Goal: Information Seeking & Learning: Find specific fact

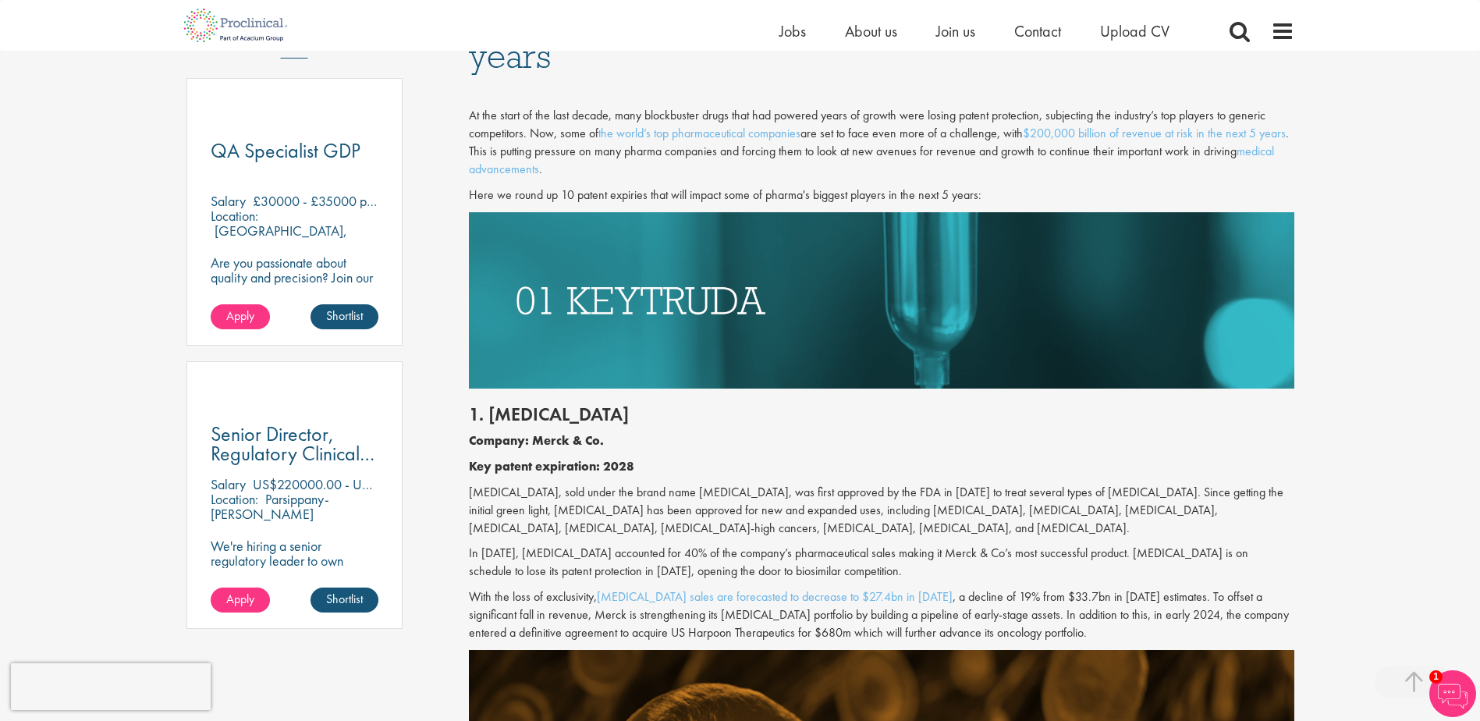
scroll to position [883, 0]
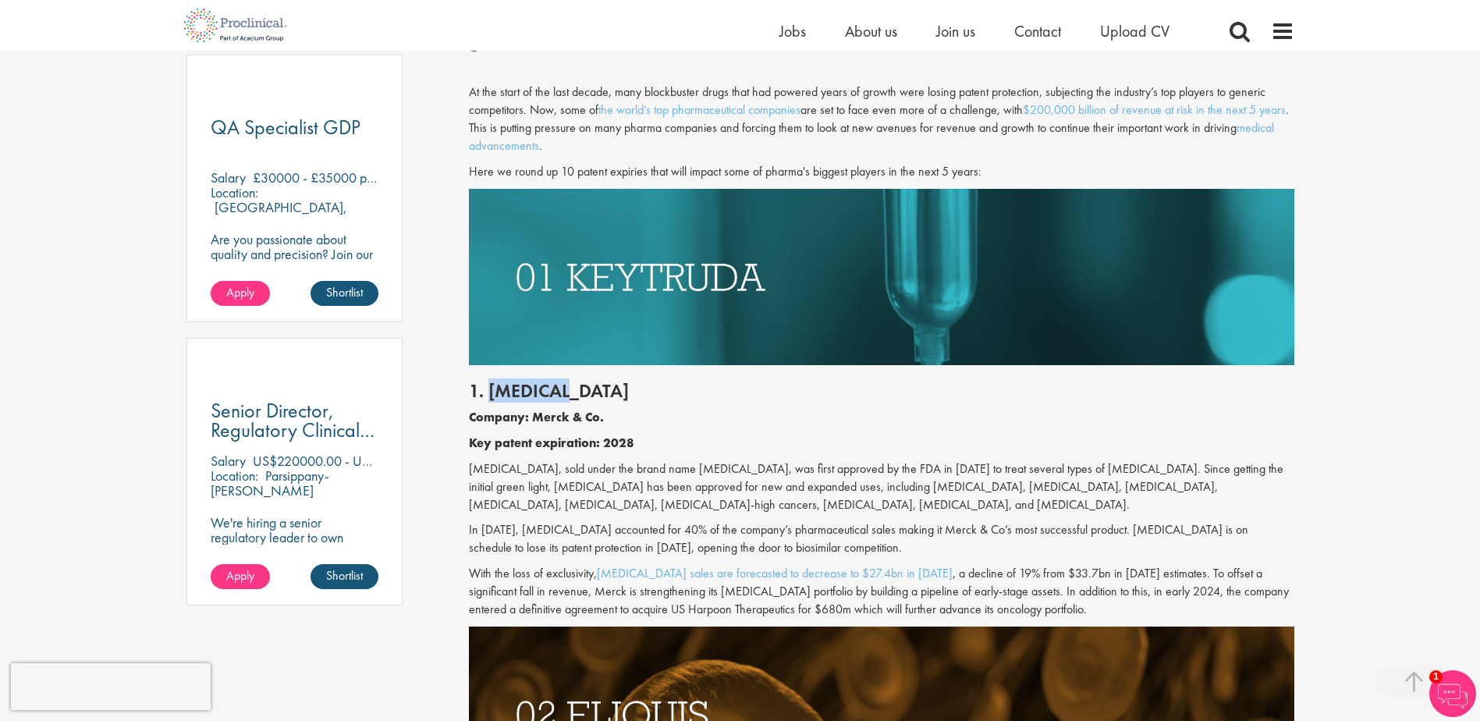
drag, startPoint x: 490, startPoint y: 392, endPoint x: 573, endPoint y: 395, distance: 83.5
click at [573, 395] on h2 "1. [MEDICAL_DATA]" at bounding box center [881, 391] width 825 height 20
drag, startPoint x: 573, startPoint y: 395, endPoint x: 538, endPoint y: 401, distance: 35.7
copy h2 "[MEDICAL_DATA]"
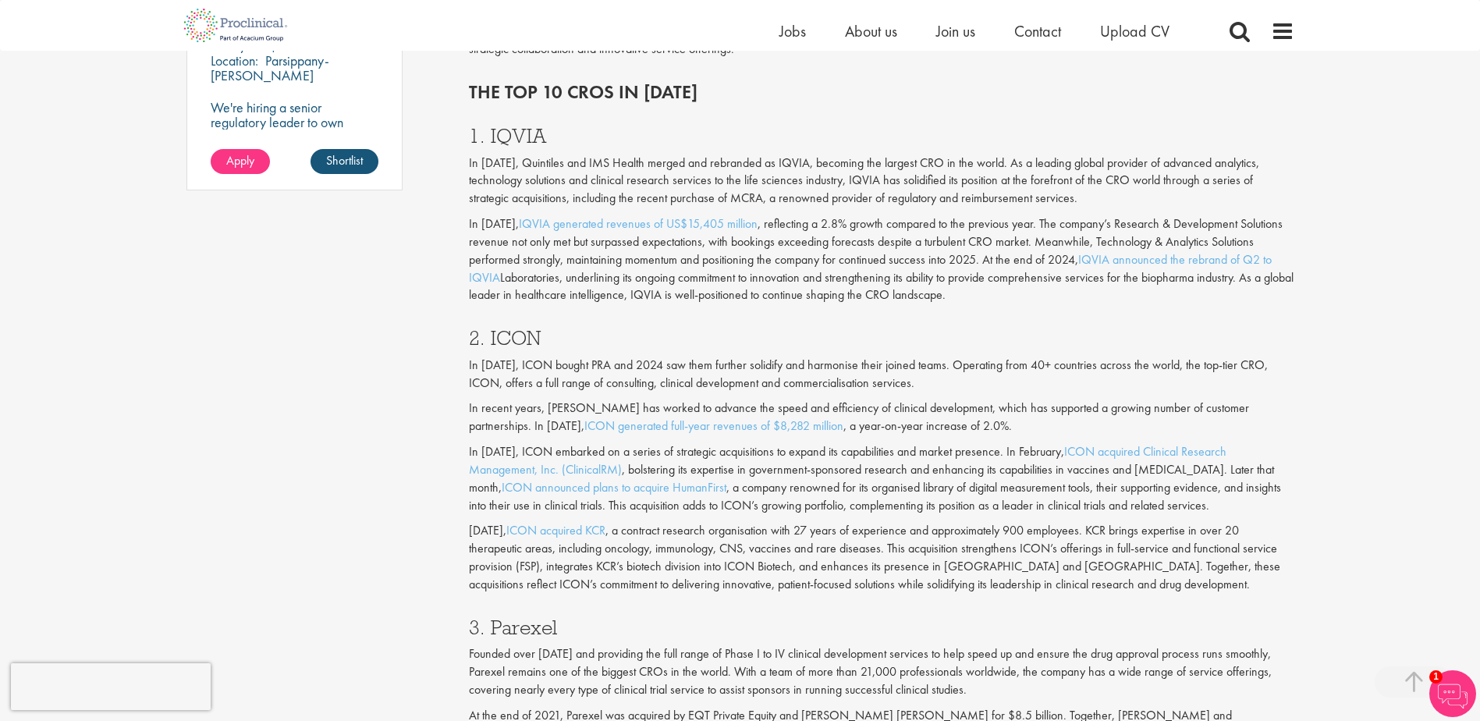
scroll to position [1326, 0]
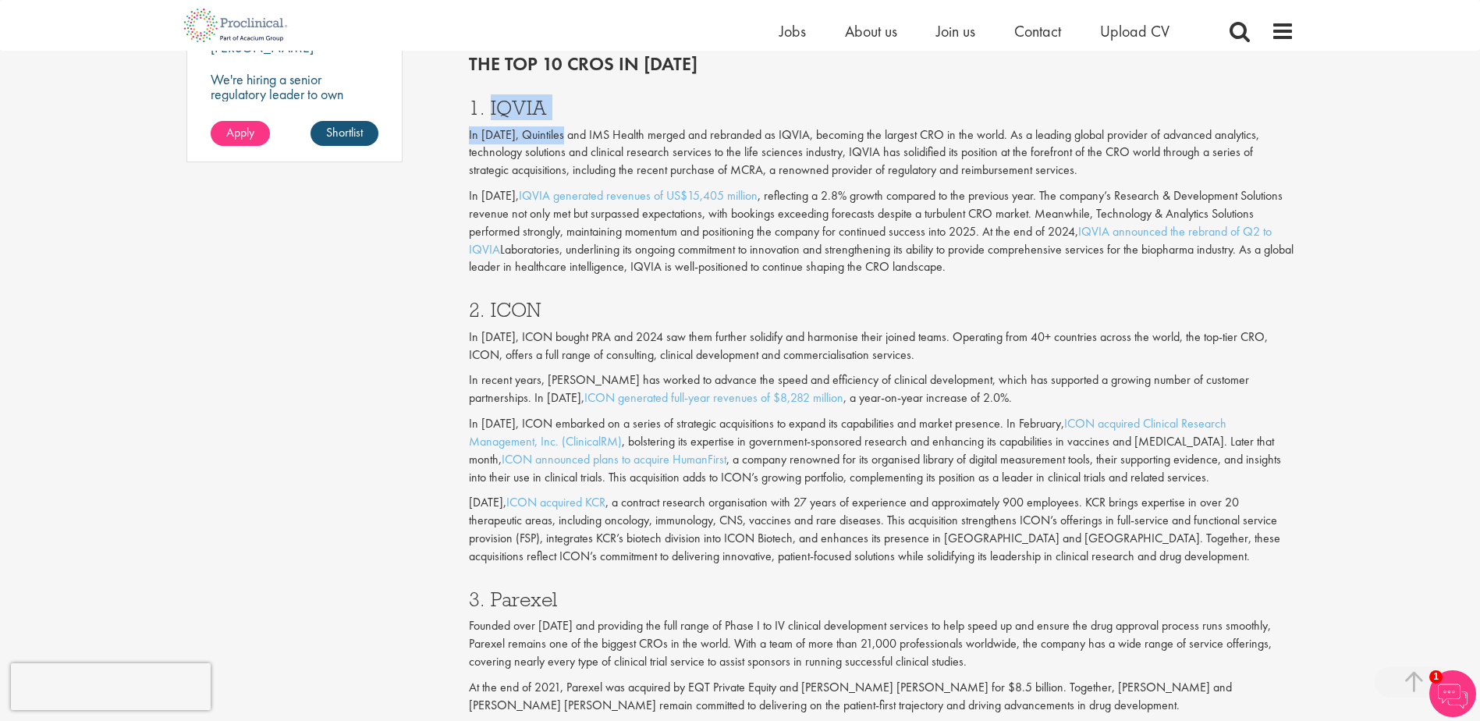
drag, startPoint x: 489, startPoint y: 119, endPoint x: 565, endPoint y: 119, distance: 75.7
click at [565, 119] on div "1. IQVIA In 2016, Quintiles and IMS Health merged and rebranded as IQVIA, becom…" at bounding box center [881, 183] width 849 height 202
drag, startPoint x: 565, startPoint y: 119, endPoint x: 551, endPoint y: 118, distance: 13.4
click at [551, 118] on h3 "1. IQVIA" at bounding box center [881, 108] width 825 height 20
drag, startPoint x: 548, startPoint y: 114, endPoint x: 491, endPoint y: 113, distance: 56.9
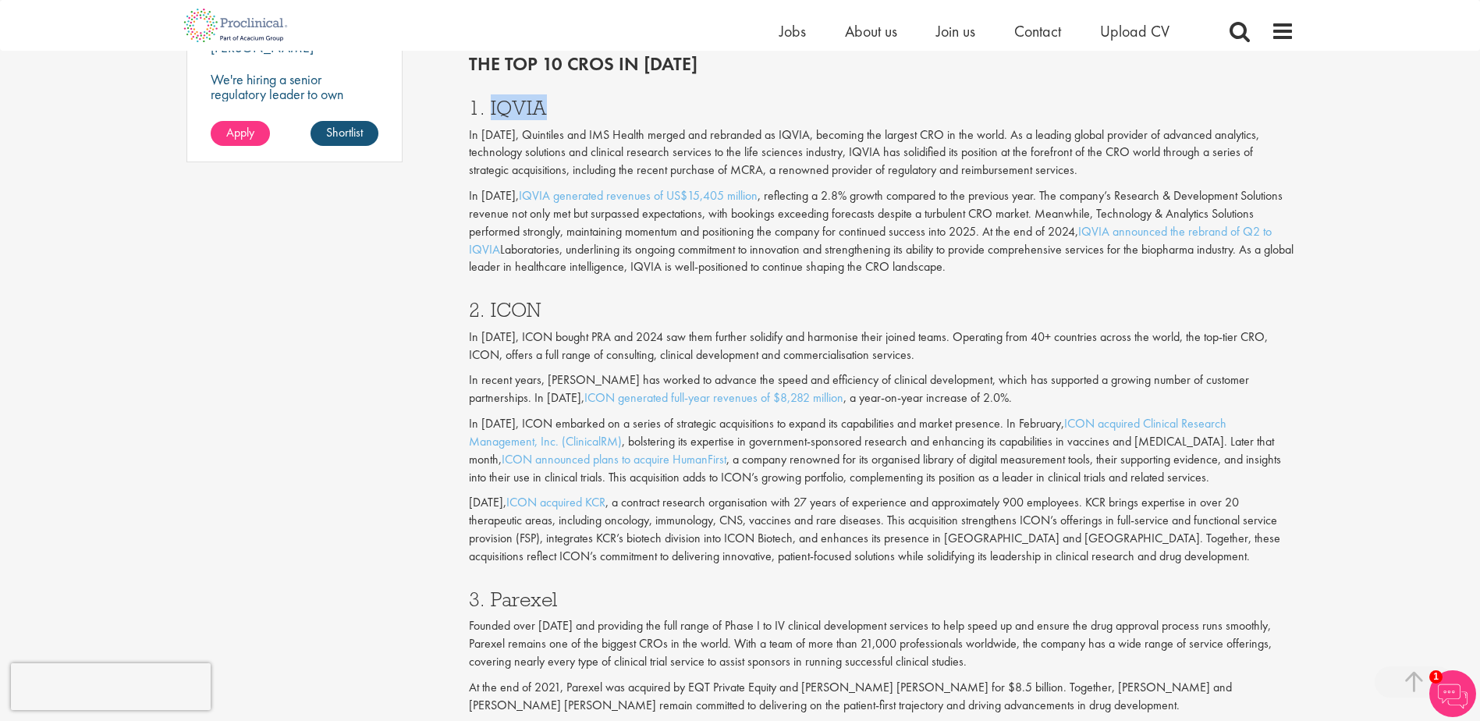
click at [491, 113] on h3 "1. IQVIA" at bounding box center [881, 108] width 825 height 20
copy h3 "IQVIA"
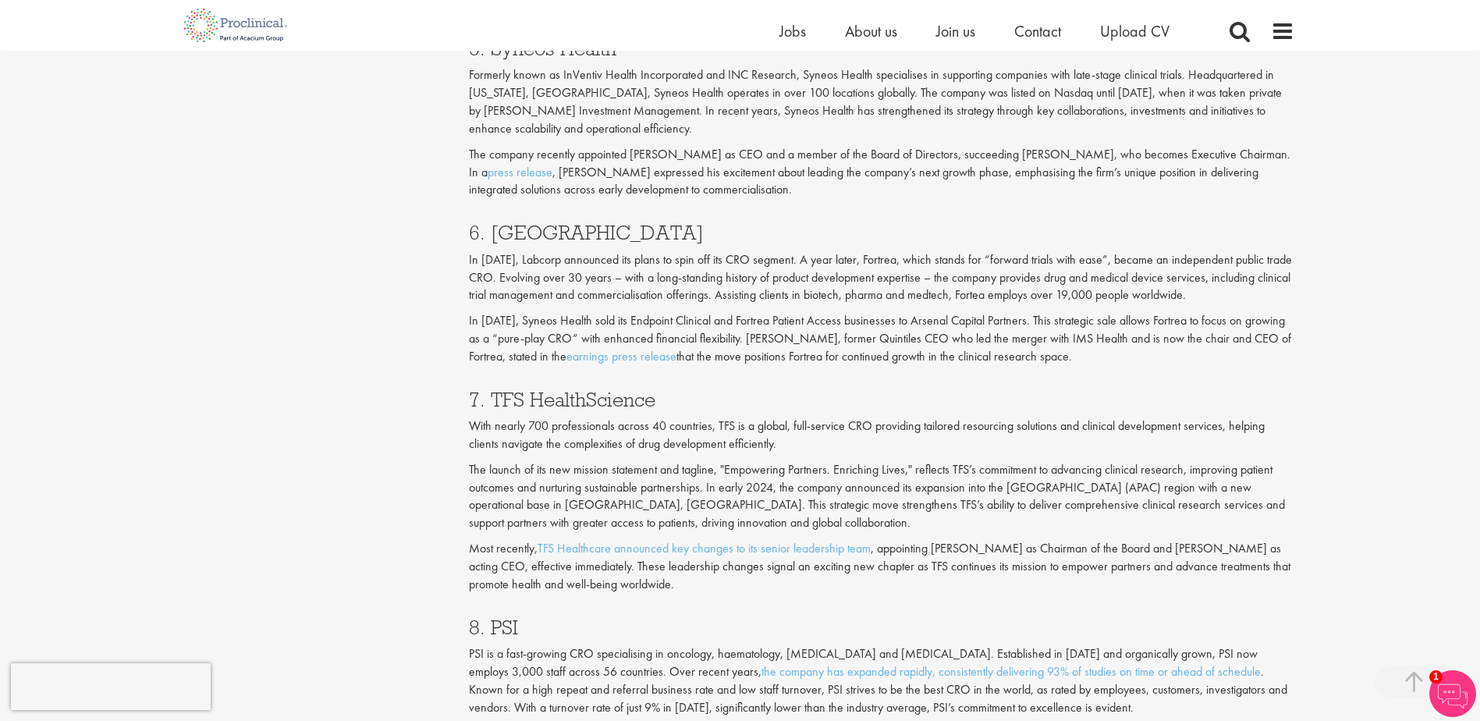
scroll to position [2574, 0]
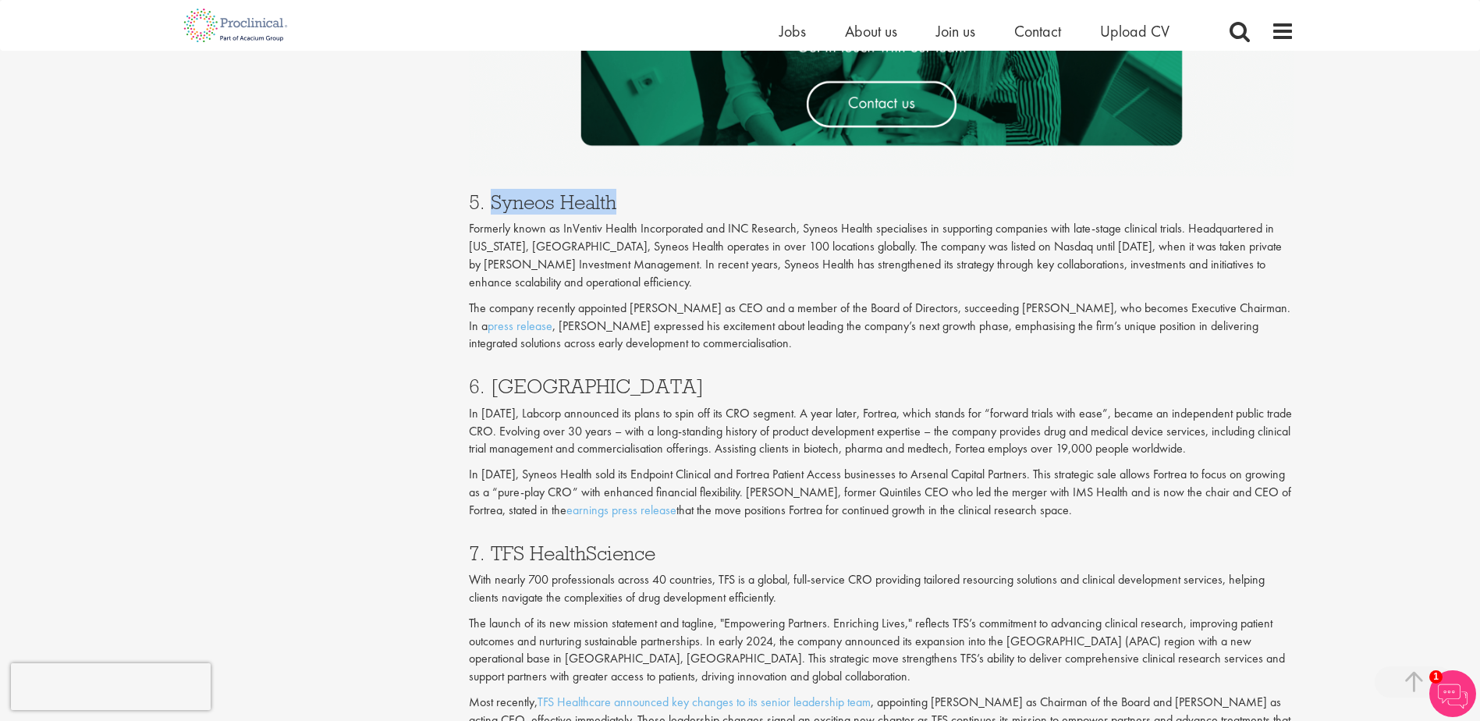
drag, startPoint x: 619, startPoint y: 206, endPoint x: 489, endPoint y: 205, distance: 130.3
click at [489, 205] on h3 "5. Syneos Health" at bounding box center [881, 202] width 825 height 20
copy h3 "Syneos Health"
